Goal: Transaction & Acquisition: Purchase product/service

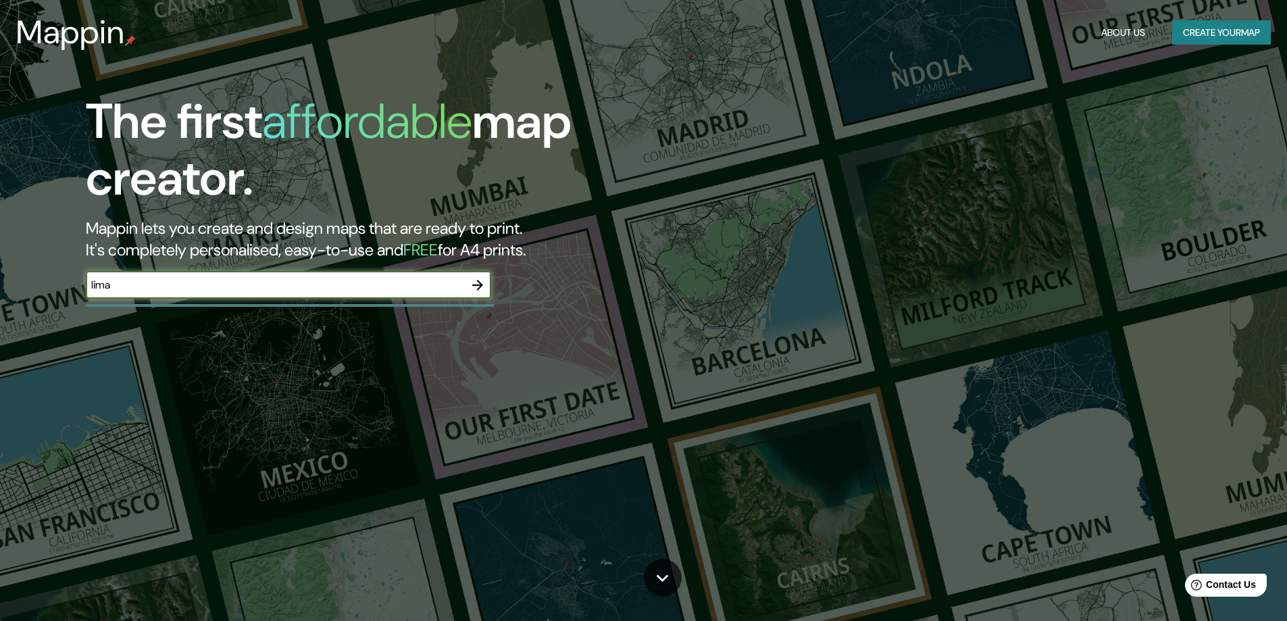
type input "lima"
click at [477, 285] on icon "button" at bounding box center [477, 285] width 11 height 11
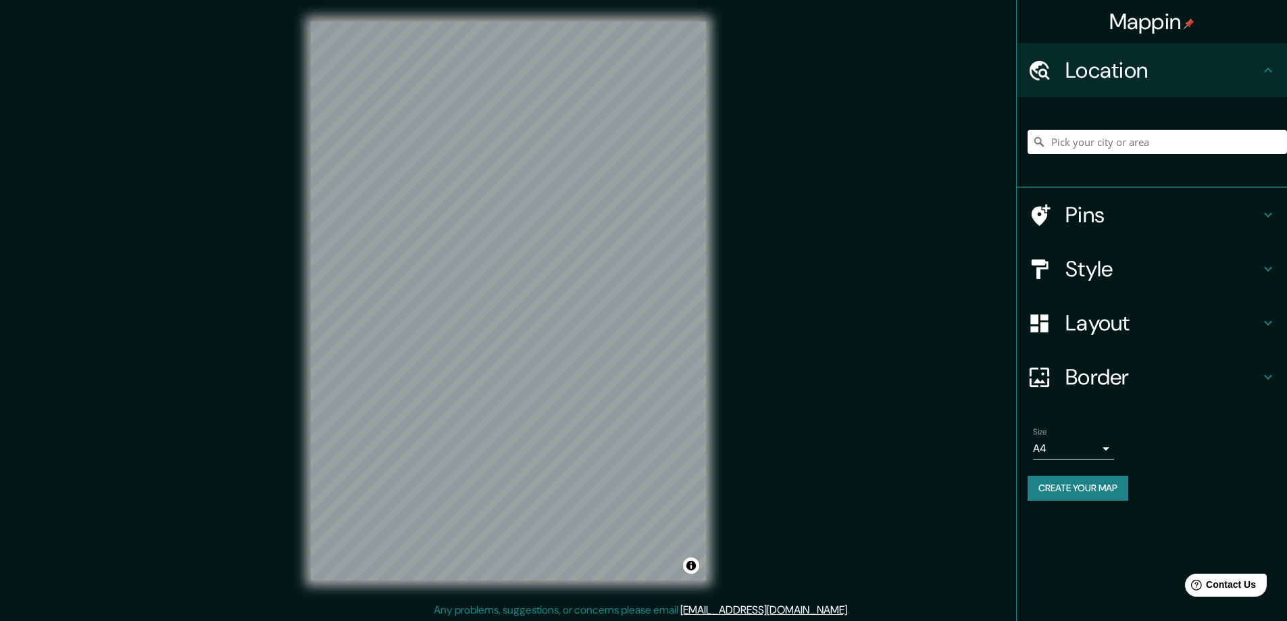
click at [1134, 135] on input "Pick your city or area" at bounding box center [1157, 142] width 259 height 24
click at [1273, 270] on icon at bounding box center [1268, 269] width 16 height 16
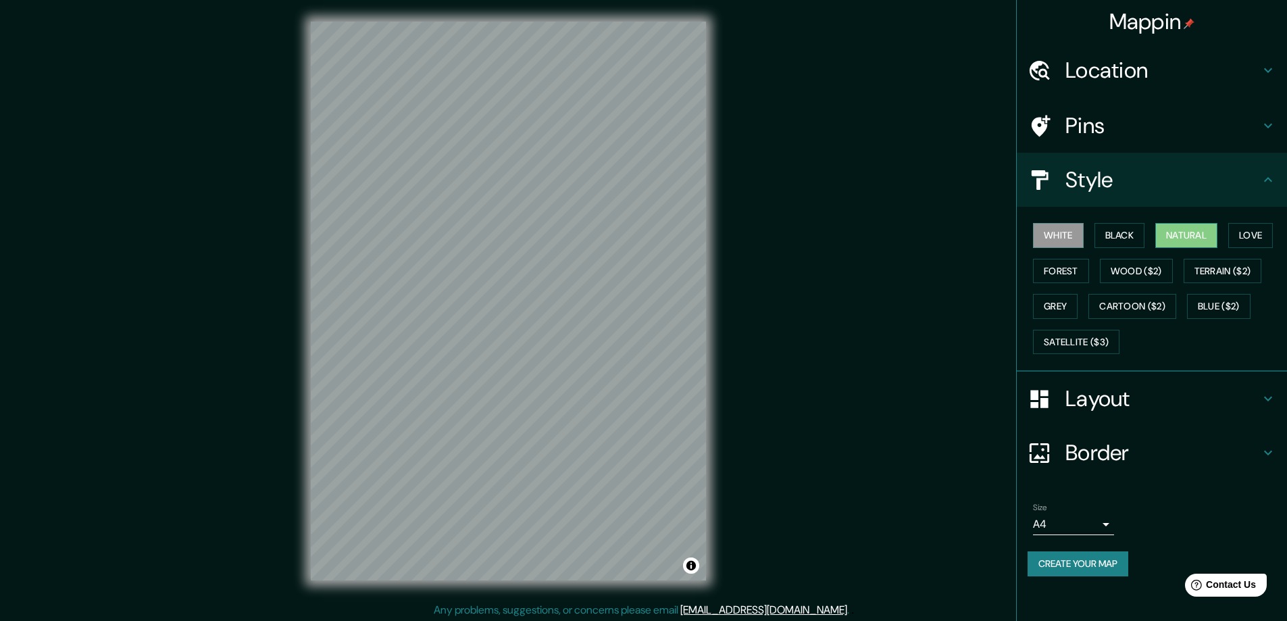
click at [1209, 233] on button "Natural" at bounding box center [1186, 235] width 62 height 25
click at [1056, 304] on button "Grey" at bounding box center [1055, 306] width 45 height 25
click at [1211, 239] on button "Natural" at bounding box center [1186, 235] width 62 height 25
click at [1274, 184] on icon at bounding box center [1268, 180] width 16 height 16
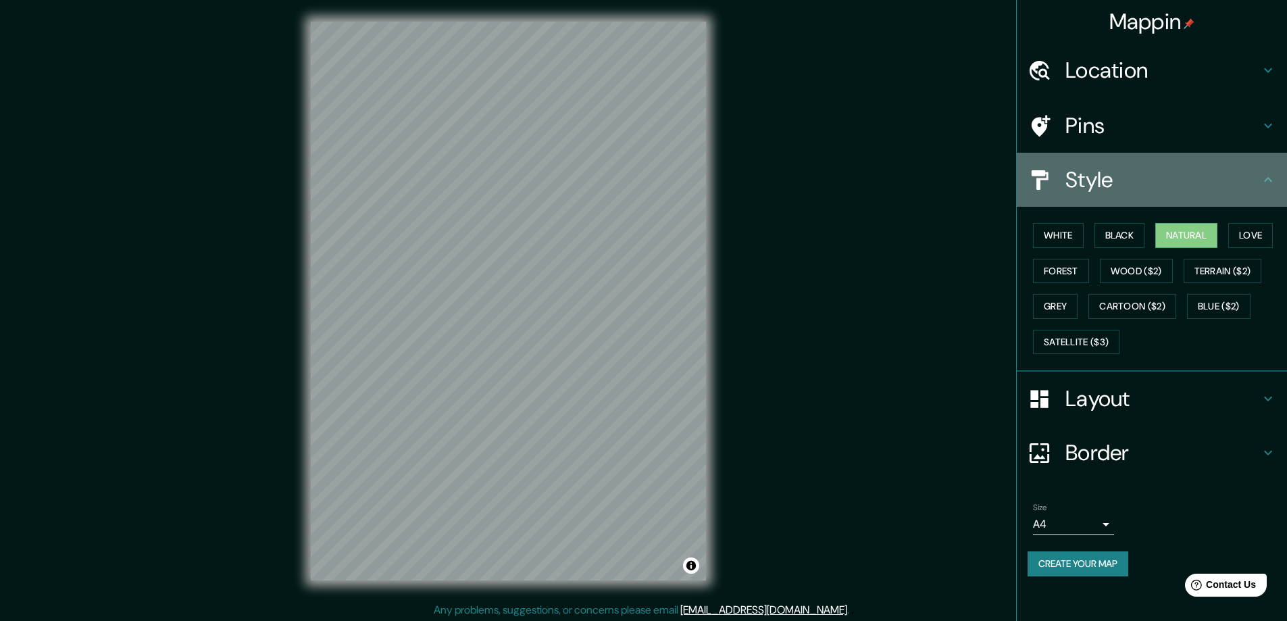
click at [1263, 182] on icon at bounding box center [1268, 180] width 16 height 16
click at [1268, 182] on icon at bounding box center [1268, 180] width 16 height 16
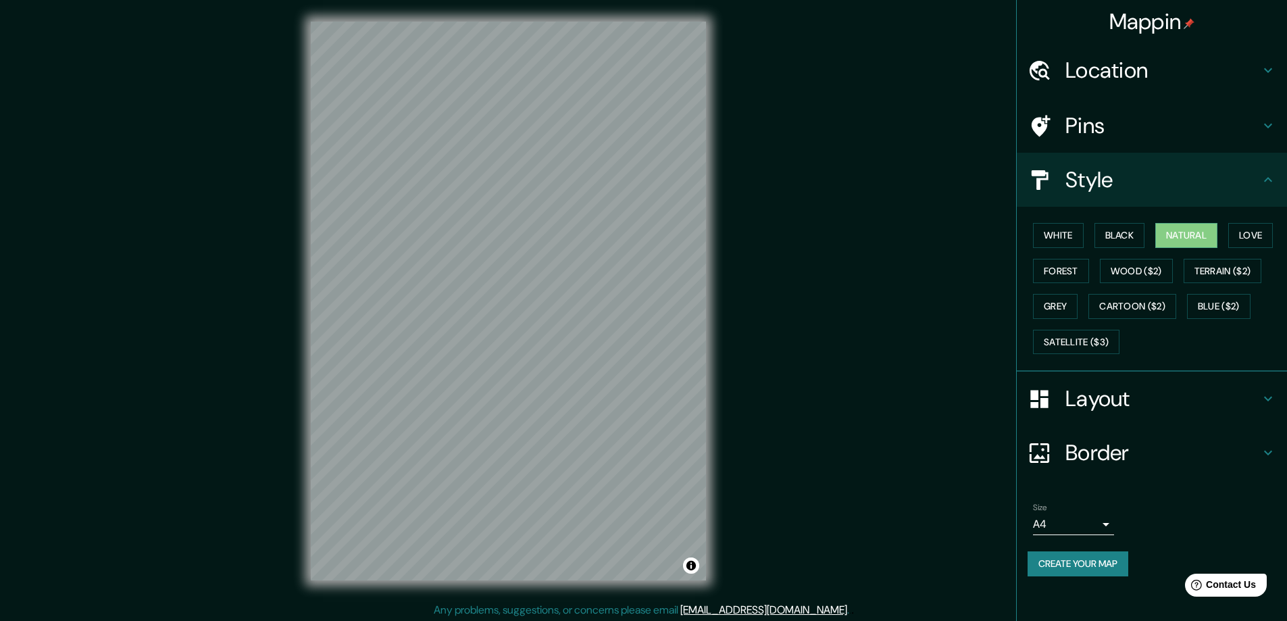
click at [1259, 405] on h4 "Layout" at bounding box center [1163, 398] width 195 height 27
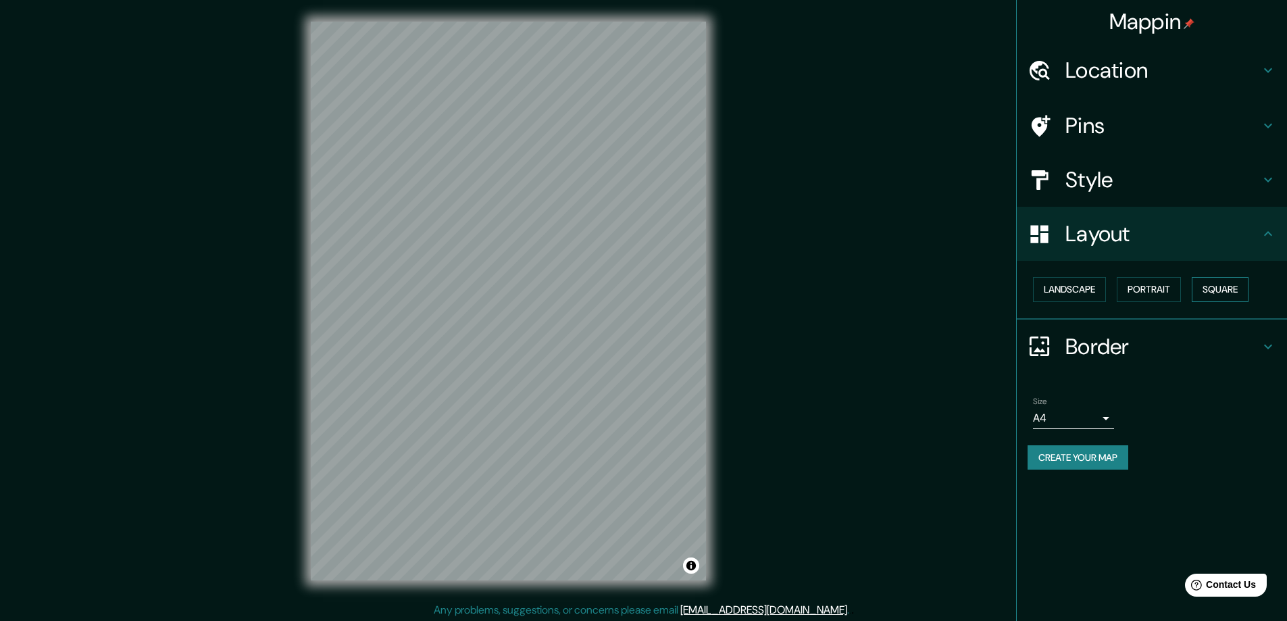
click at [1245, 286] on button "Square" at bounding box center [1220, 289] width 57 height 25
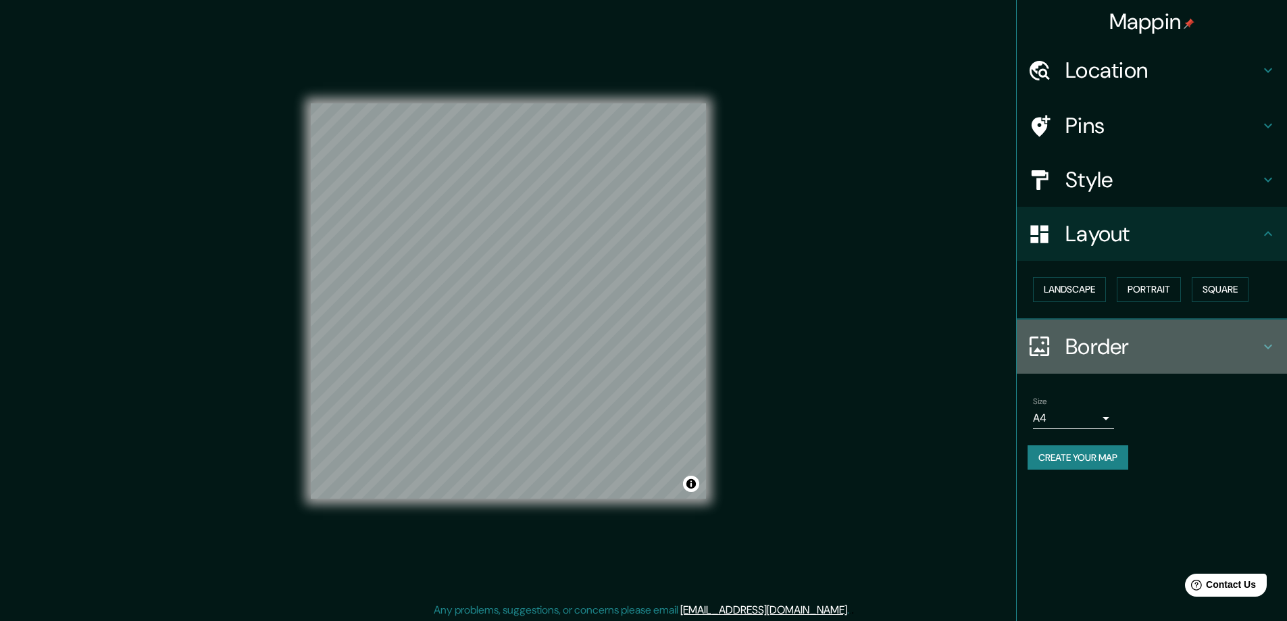
click at [1275, 349] on icon at bounding box center [1268, 347] width 16 height 16
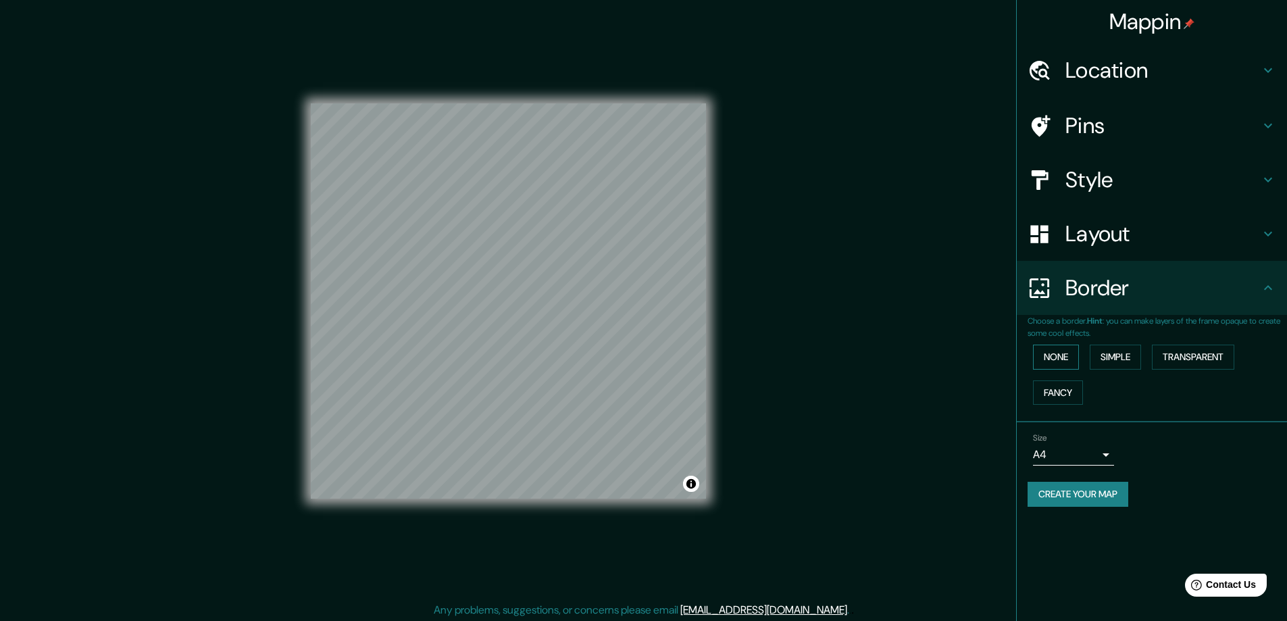
click at [1072, 355] on button "None" at bounding box center [1056, 357] width 46 height 25
click at [1103, 357] on button "Simple" at bounding box center [1115, 357] width 51 height 25
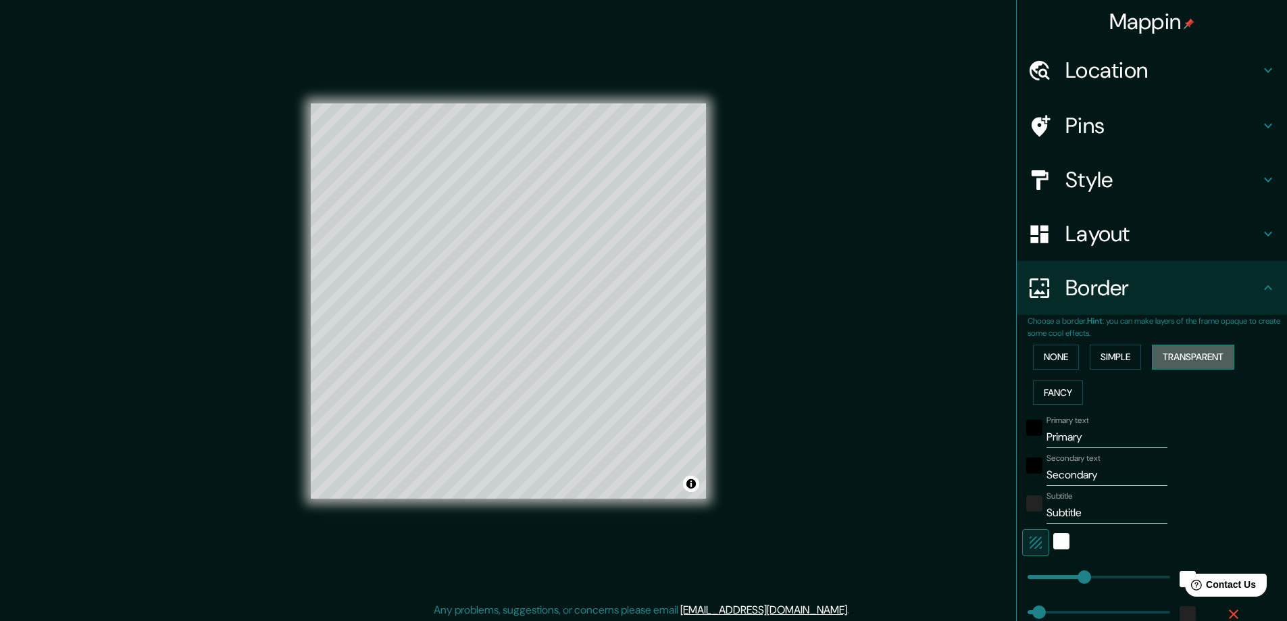
click at [1200, 361] on button "Transparent" at bounding box center [1193, 357] width 82 height 25
click at [1051, 395] on button "Fancy" at bounding box center [1058, 392] width 50 height 25
click at [1052, 372] on div "None Simple Transparent Fancy" at bounding box center [1157, 374] width 259 height 71
click at [1052, 366] on button "None" at bounding box center [1056, 357] width 46 height 25
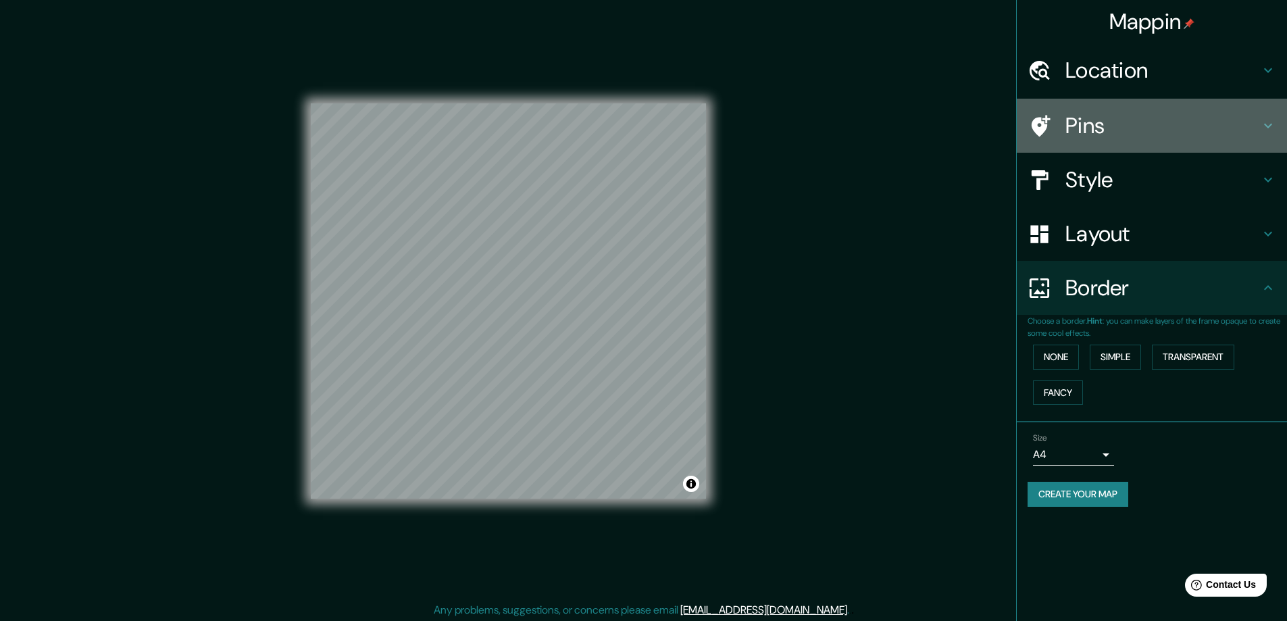
click at [1241, 134] on h4 "Pins" at bounding box center [1163, 125] width 195 height 27
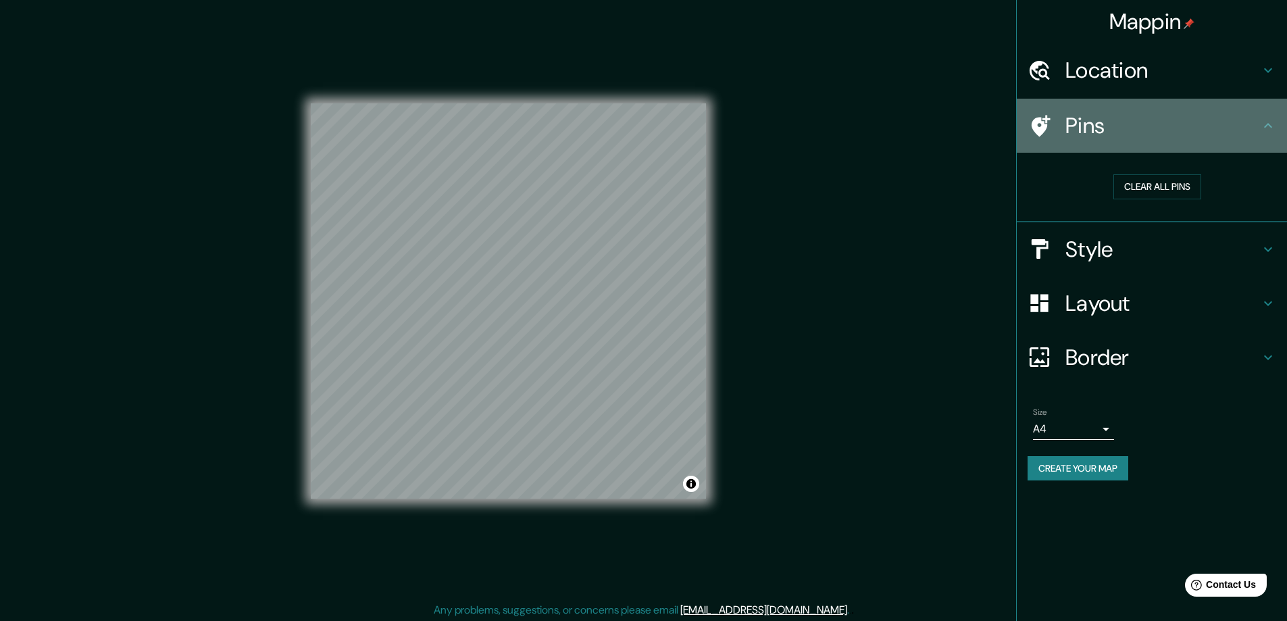
click at [1241, 134] on h4 "Pins" at bounding box center [1163, 125] width 195 height 27
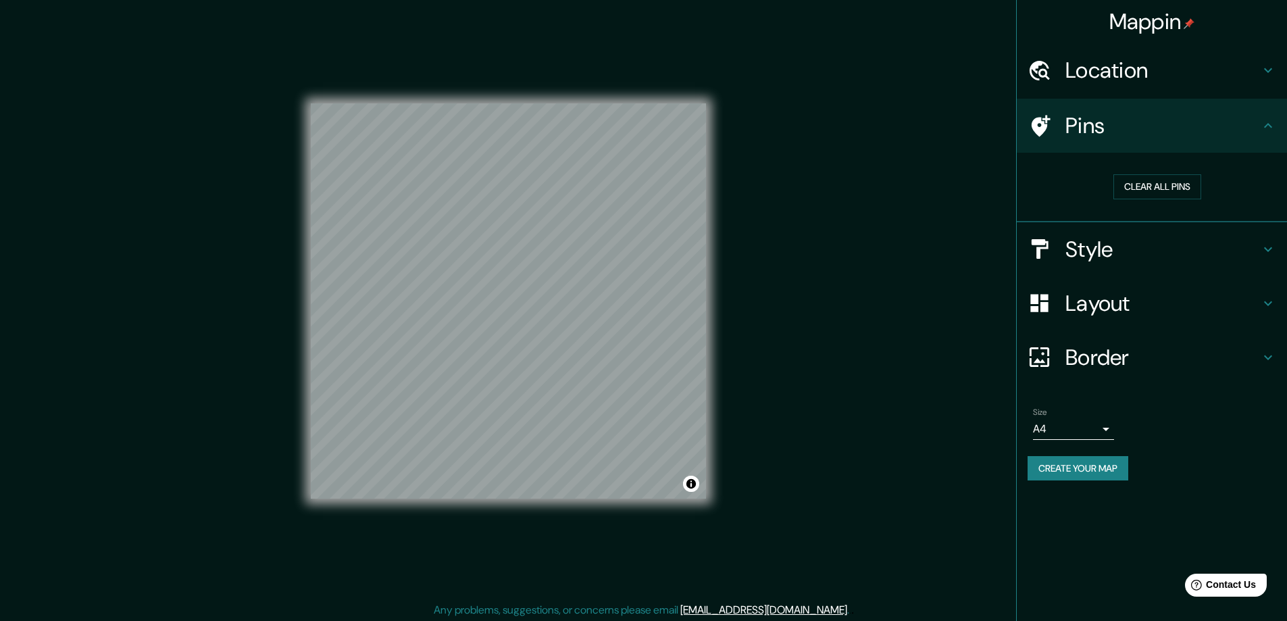
click at [1253, 252] on h4 "Style" at bounding box center [1163, 249] width 195 height 27
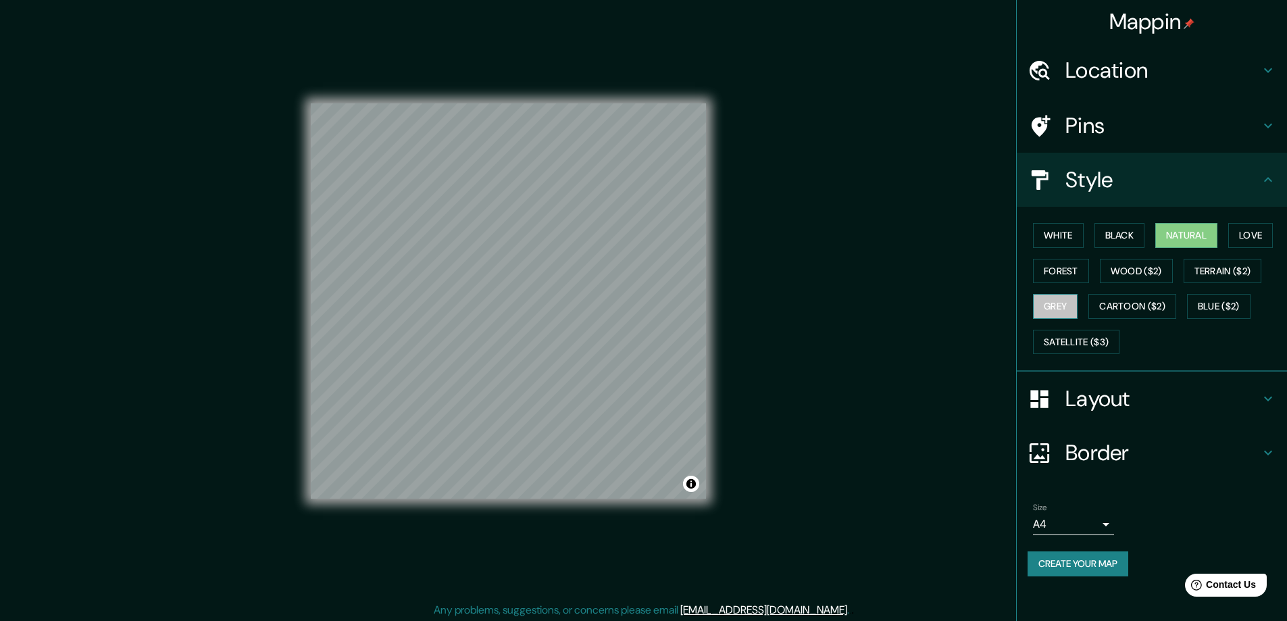
click at [1057, 311] on button "Grey" at bounding box center [1055, 306] width 45 height 25
click at [1061, 232] on button "White" at bounding box center [1058, 235] width 51 height 25
click at [1125, 228] on button "Black" at bounding box center [1120, 235] width 51 height 25
click at [1199, 230] on button "Natural" at bounding box center [1186, 235] width 62 height 25
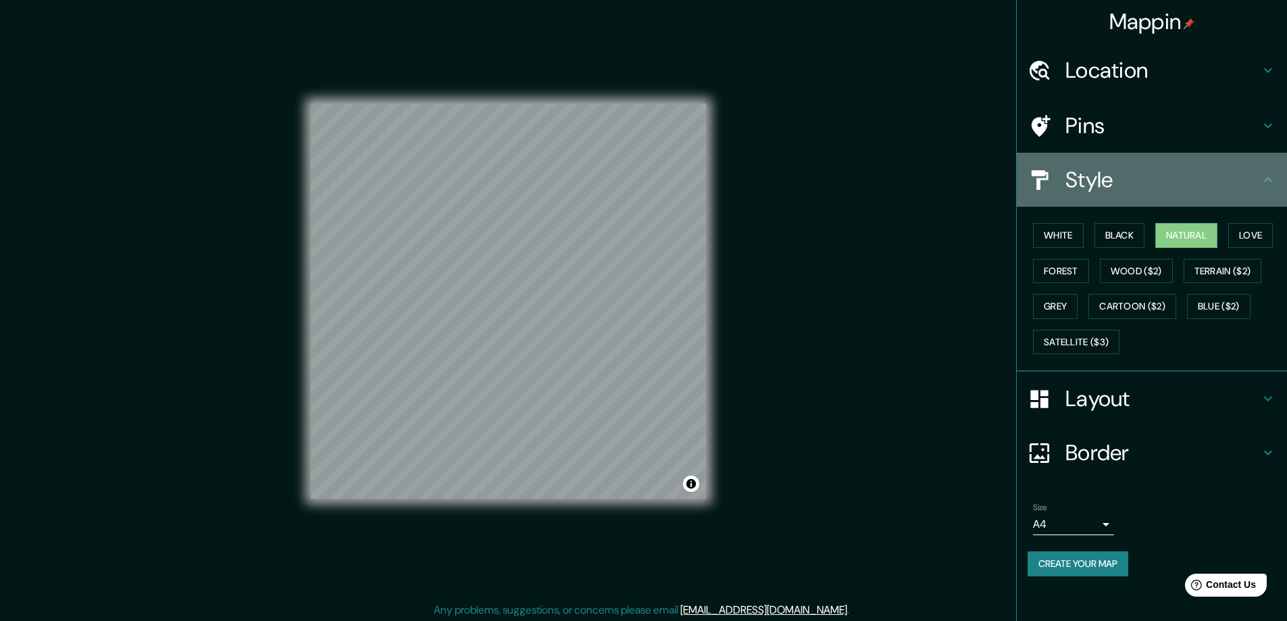
click at [1270, 185] on icon at bounding box center [1268, 180] width 16 height 16
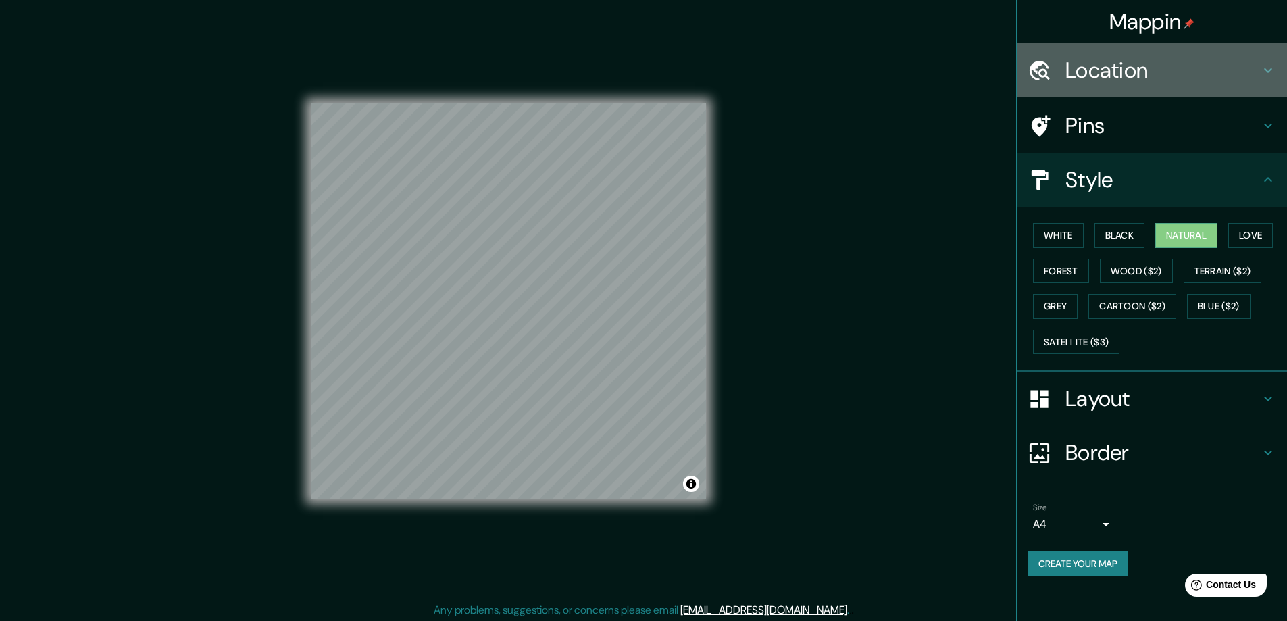
click at [1247, 59] on h4 "Location" at bounding box center [1163, 70] width 195 height 27
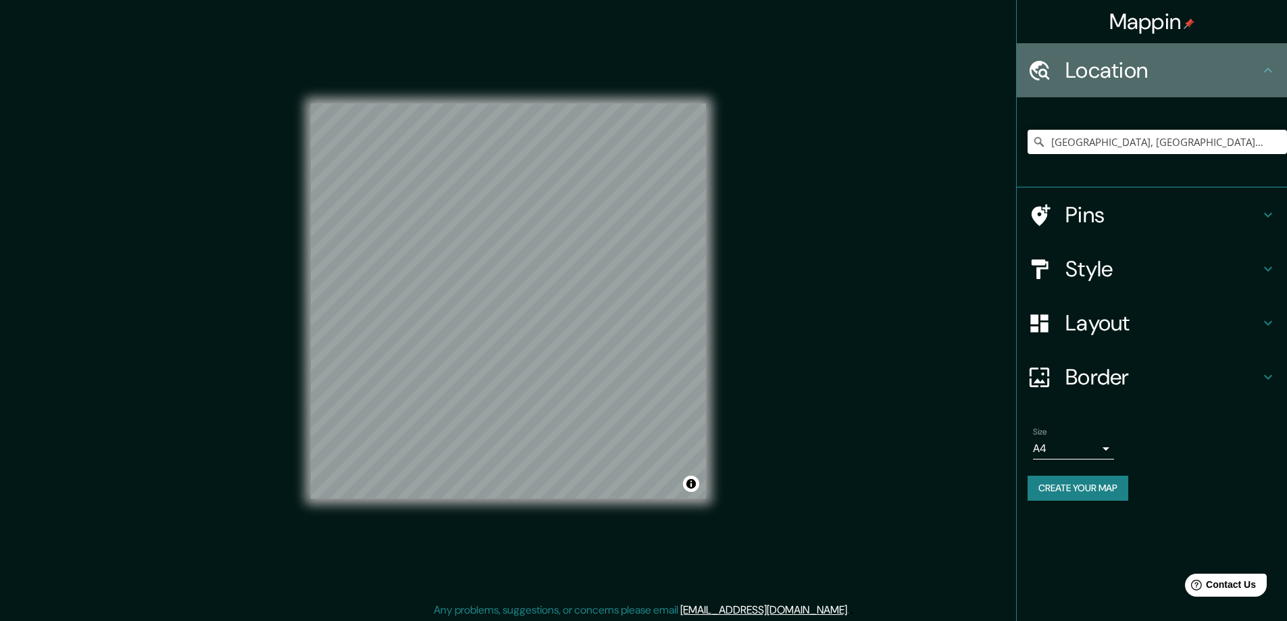
click at [1247, 59] on h4 "Location" at bounding box center [1163, 70] width 195 height 27
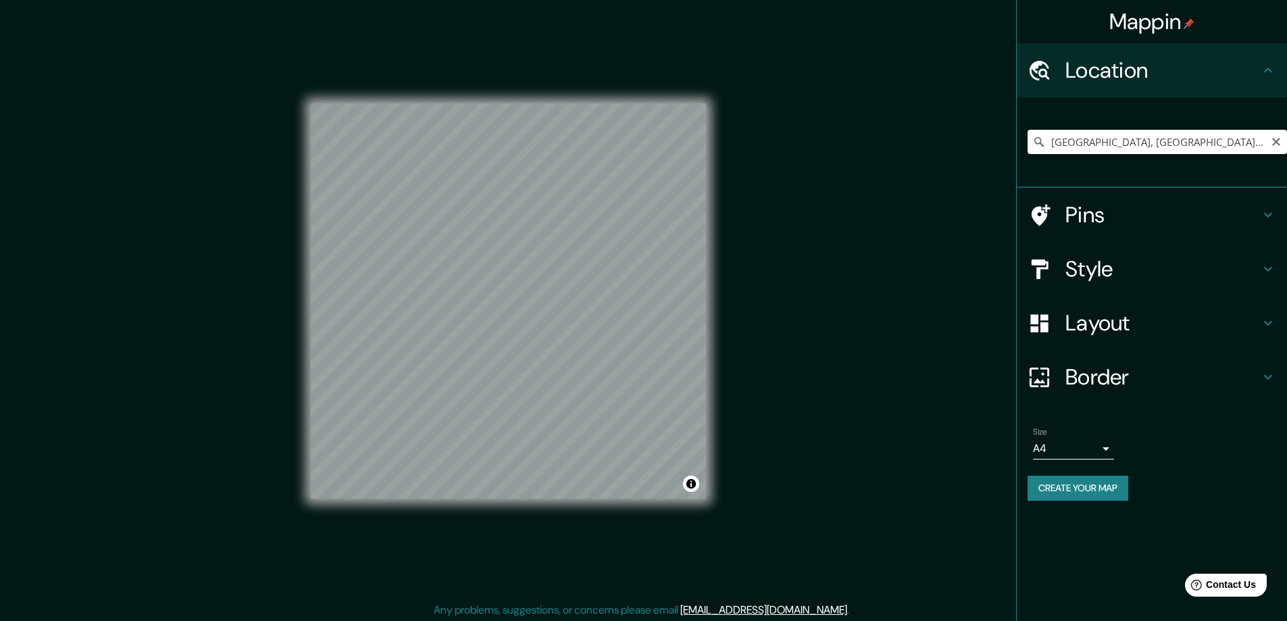
click at [1211, 132] on input "[GEOGRAPHIC_DATA], [GEOGRAPHIC_DATA], [GEOGRAPHIC_DATA]" at bounding box center [1157, 142] width 259 height 24
drag, startPoint x: 1211, startPoint y: 132, endPoint x: 842, endPoint y: 94, distance: 371.6
click at [842, 94] on div "Mappin Location [GEOGRAPHIC_DATA], [GEOGRAPHIC_DATA], [GEOGRAPHIC_DATA] Pins St…" at bounding box center [643, 312] width 1287 height 624
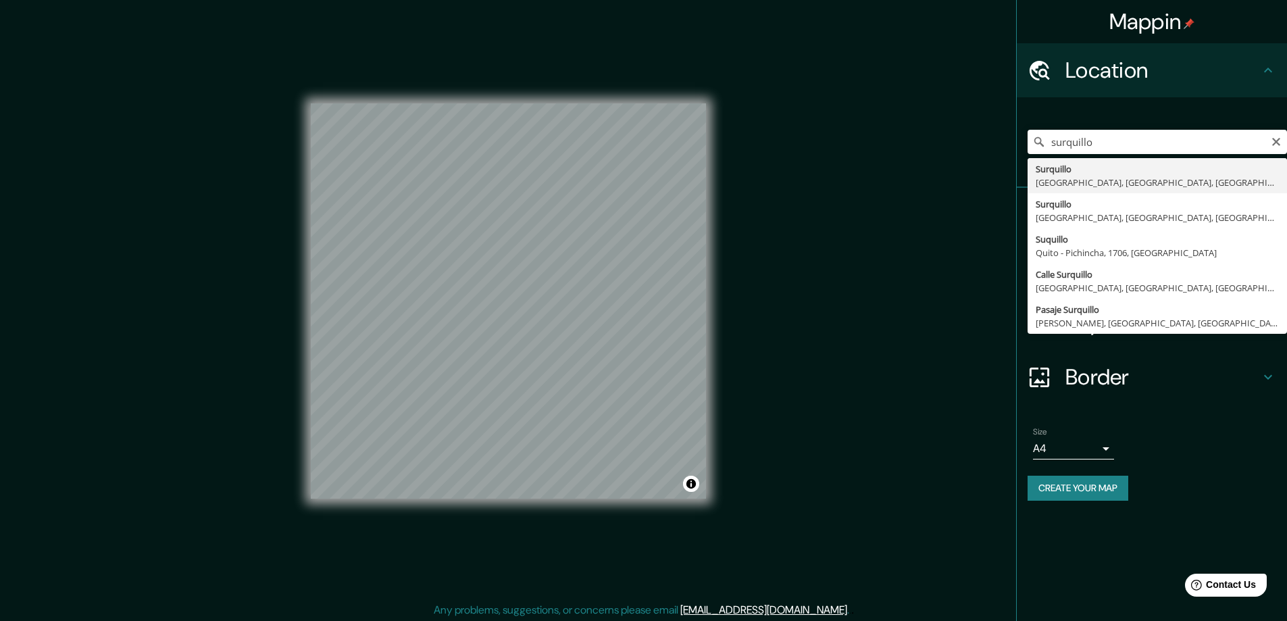
type input "Surquillo, [GEOGRAPHIC_DATA], [GEOGRAPHIC_DATA], [GEOGRAPHIC_DATA]"
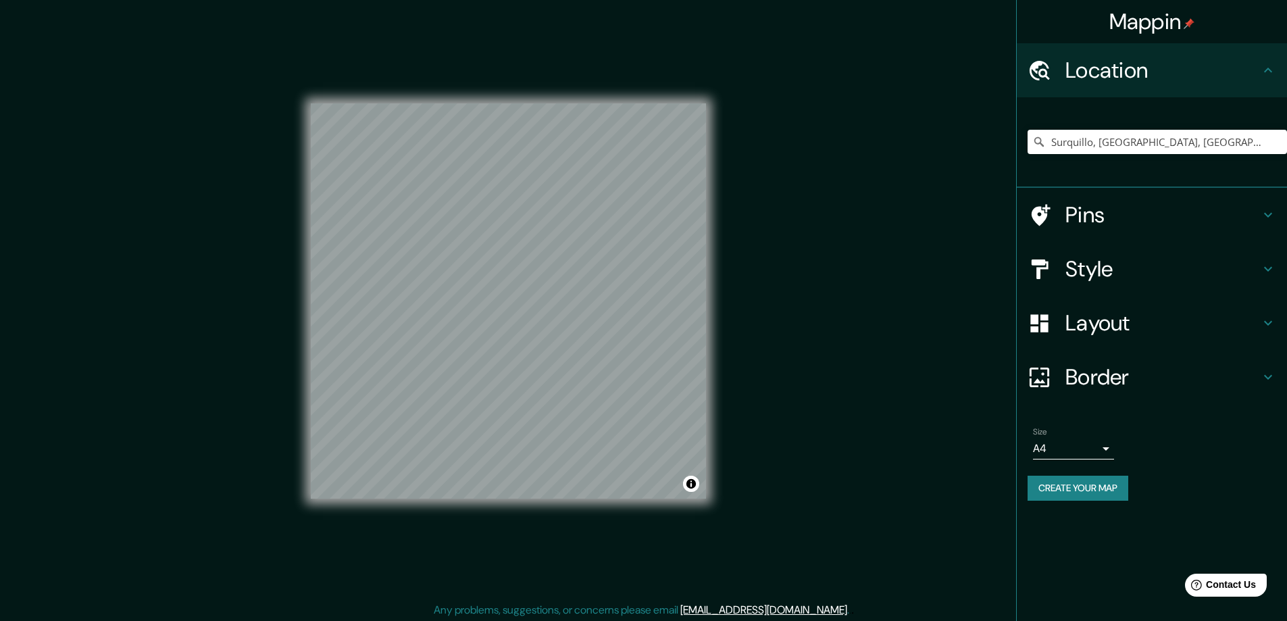
click at [1097, 461] on div "Size A4 single" at bounding box center [1152, 443] width 249 height 43
click at [1100, 452] on body "Mappin Location [GEOGRAPHIC_DATA], [GEOGRAPHIC_DATA], [GEOGRAPHIC_DATA], [GEOGR…" at bounding box center [643, 310] width 1287 height 621
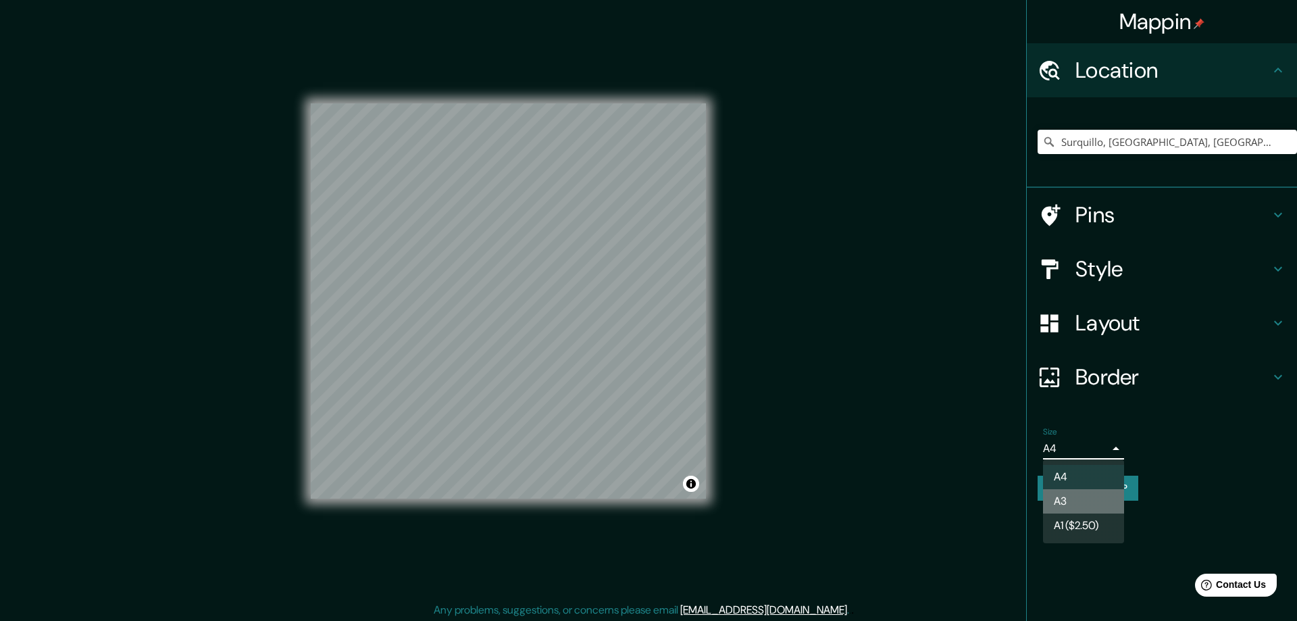
click at [1084, 497] on li "A3" at bounding box center [1083, 501] width 81 height 24
type input "a4"
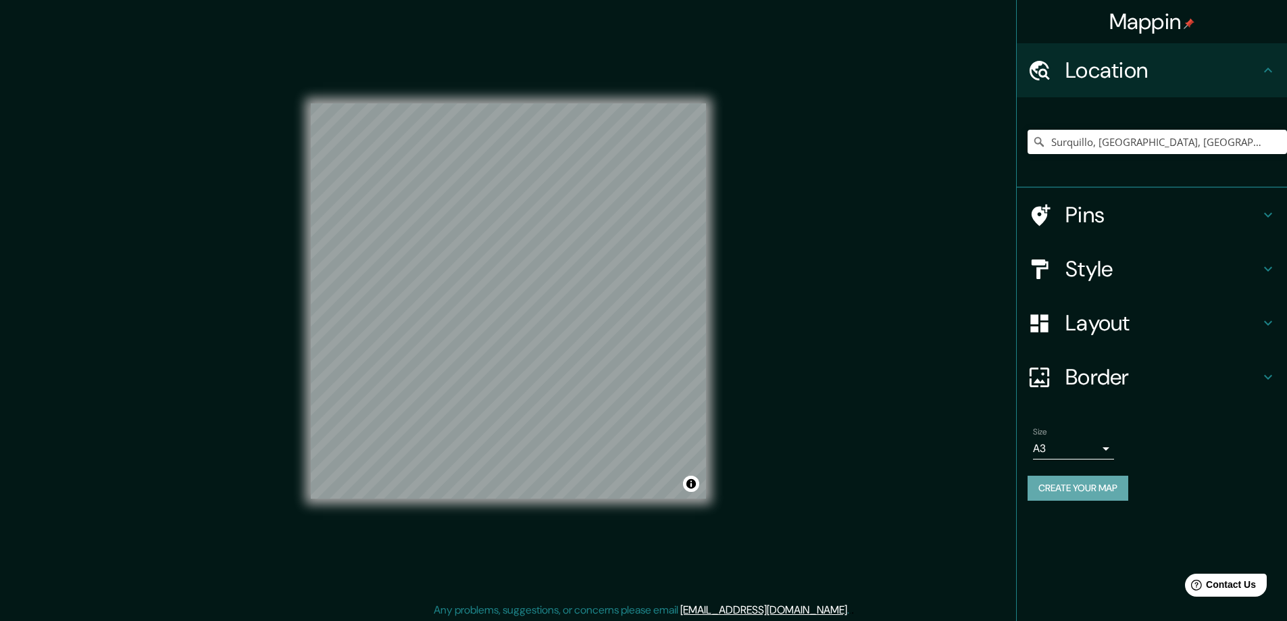
click at [1105, 489] on button "Create your map" at bounding box center [1078, 488] width 101 height 25
click at [1070, 493] on button "Create your map" at bounding box center [1078, 488] width 101 height 25
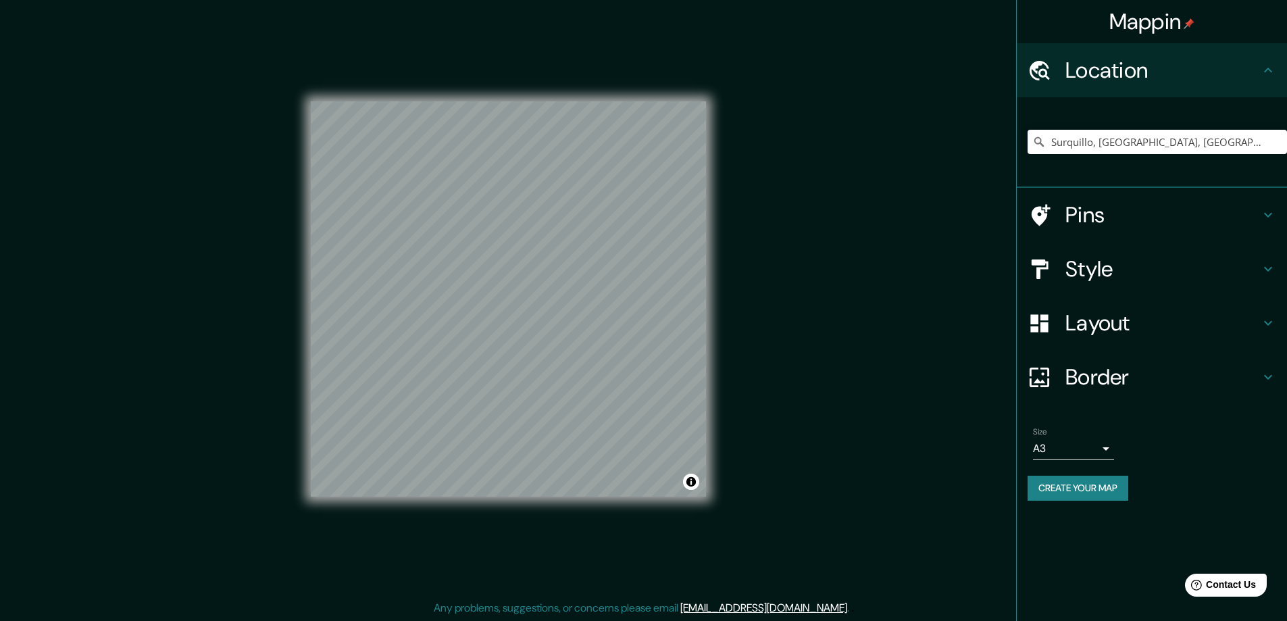
scroll to position [3, 0]
